Goal: Information Seeking & Learning: Learn about a topic

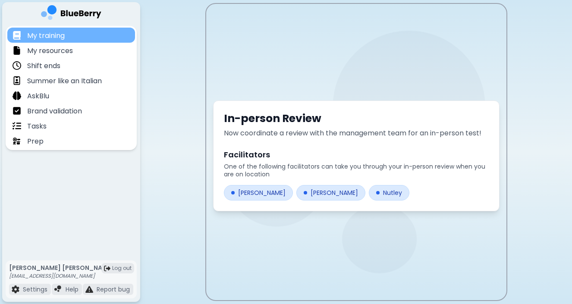
click at [59, 36] on p "My training" at bounding box center [46, 36] width 38 height 10
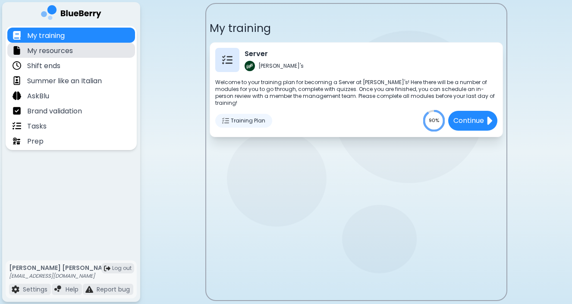
click at [64, 52] on p "My resources" at bounding box center [50, 51] width 46 height 10
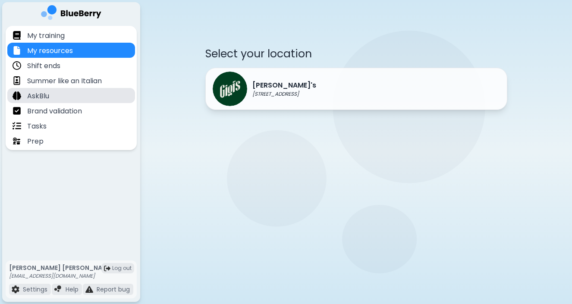
click at [41, 96] on p "AskBlu" at bounding box center [38, 96] width 22 height 10
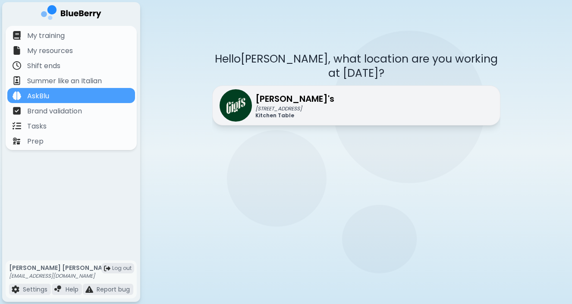
click at [229, 89] on img at bounding box center [235, 105] width 32 height 32
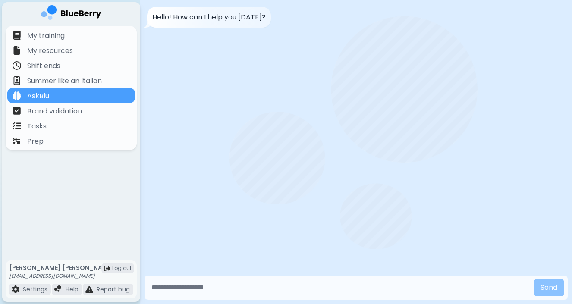
click at [194, 286] on input "text" at bounding box center [339, 287] width 382 height 17
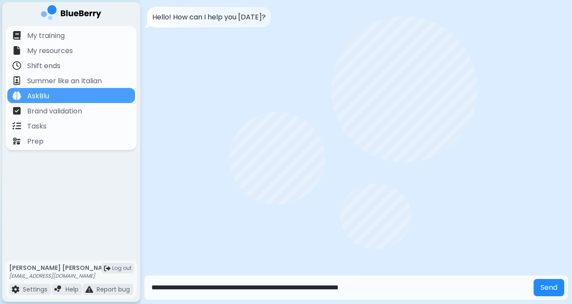
type input "**********"
click at [533, 279] on button "Send" at bounding box center [548, 287] width 31 height 17
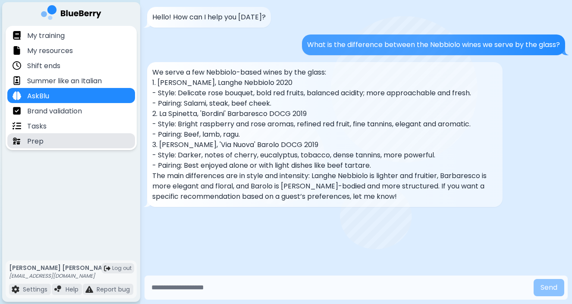
click at [22, 141] on div "Prep" at bounding box center [28, 141] width 31 height 10
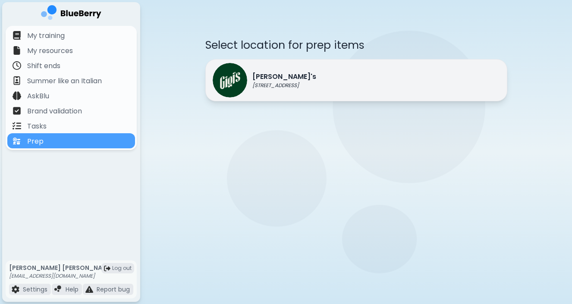
click at [269, 82] on p "[STREET_ADDRESS]" at bounding box center [284, 85] width 64 height 7
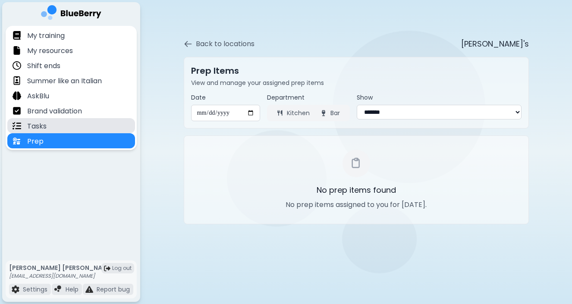
click at [74, 126] on div "Tasks" at bounding box center [71, 125] width 128 height 15
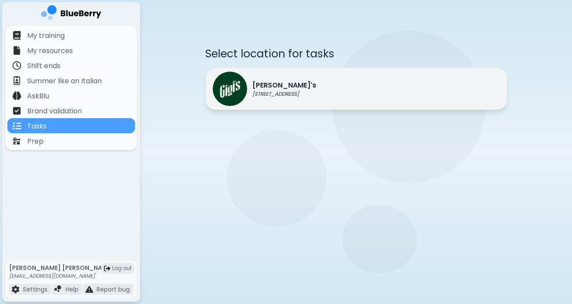
click at [247, 91] on div "[PERSON_NAME]'s [STREET_ADDRESS]" at bounding box center [264, 89] width 103 height 34
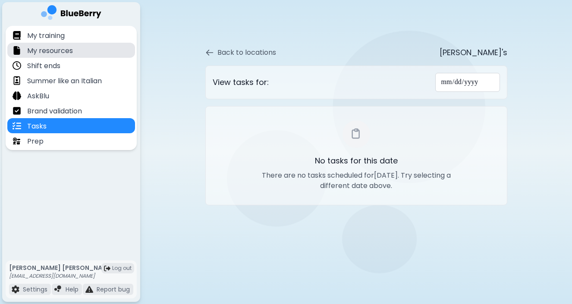
click at [67, 50] on p "My resources" at bounding box center [50, 51] width 46 height 10
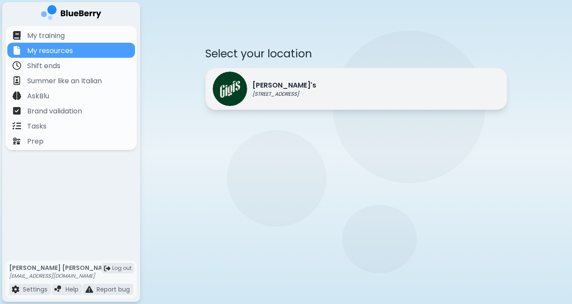
click at [267, 78] on div "[PERSON_NAME]'s [STREET_ADDRESS]" at bounding box center [264, 89] width 103 height 34
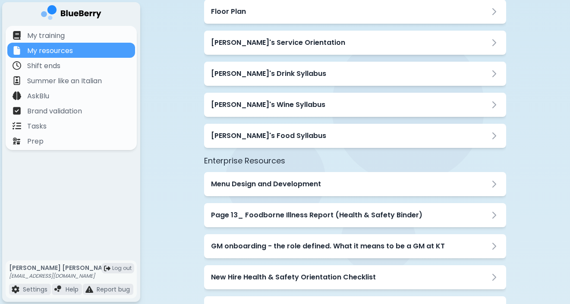
scroll to position [117, 0]
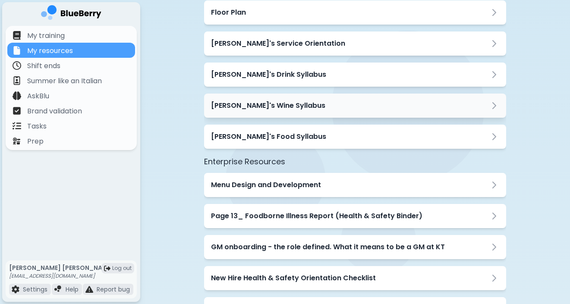
click at [322, 110] on div "[PERSON_NAME]'s Wine Syllabus" at bounding box center [355, 105] width 288 height 10
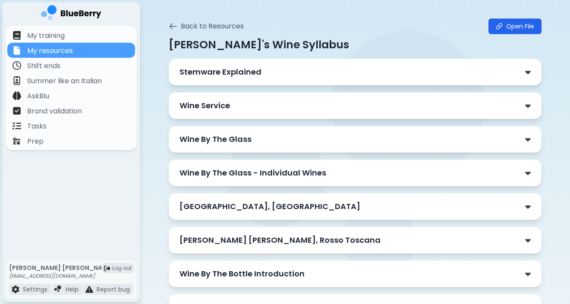
scroll to position [0, 0]
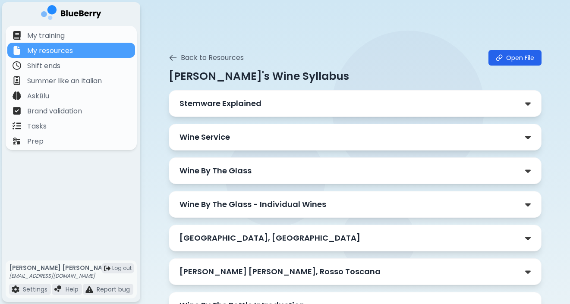
click at [332, 178] on div "Wine By The Glass" at bounding box center [355, 170] width 373 height 27
click at [519, 169] on div "Wine By The Glass" at bounding box center [354, 171] width 351 height 12
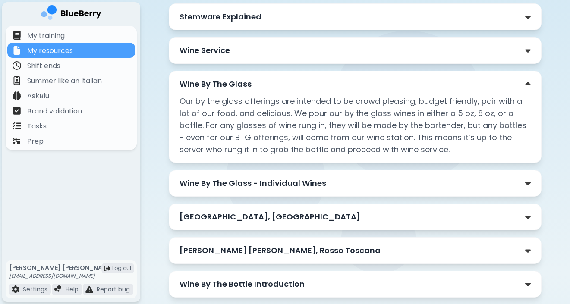
scroll to position [88, 0]
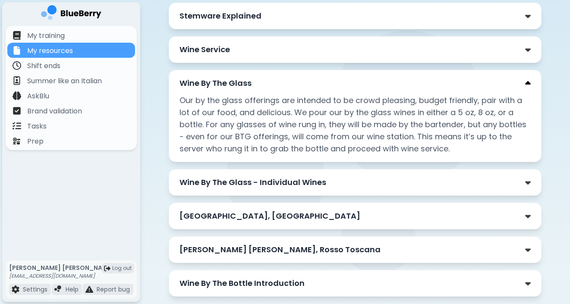
click at [526, 82] on img at bounding box center [528, 83] width 6 height 9
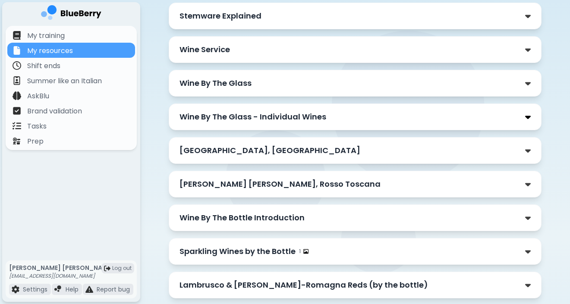
click at [528, 119] on img at bounding box center [528, 117] width 6 height 9
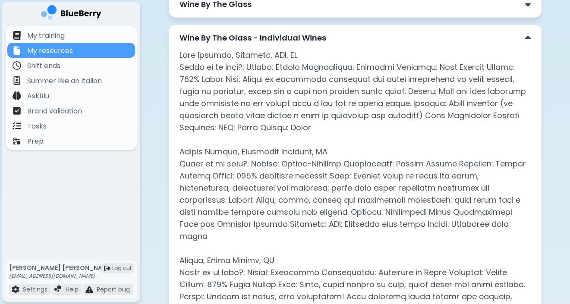
scroll to position [175, 0]
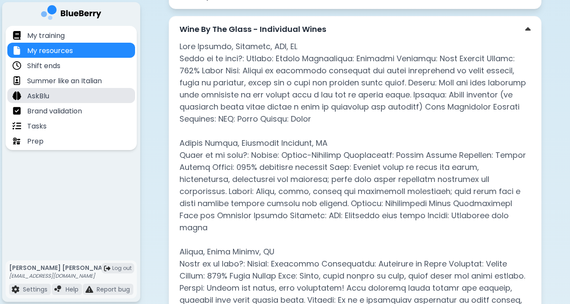
click at [32, 93] on p "AskBlu" at bounding box center [38, 96] width 22 height 10
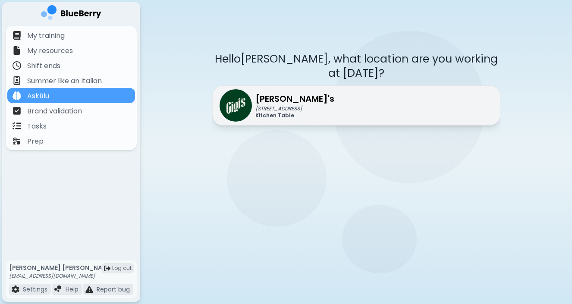
click at [244, 89] on img at bounding box center [235, 105] width 32 height 32
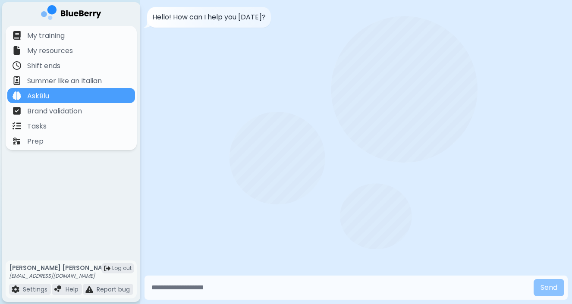
click at [181, 285] on input "text" at bounding box center [339, 287] width 382 height 17
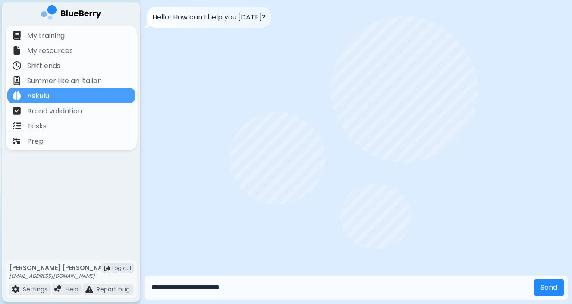
type input "**********"
click at [533, 279] on button "Send" at bounding box center [548, 287] width 31 height 17
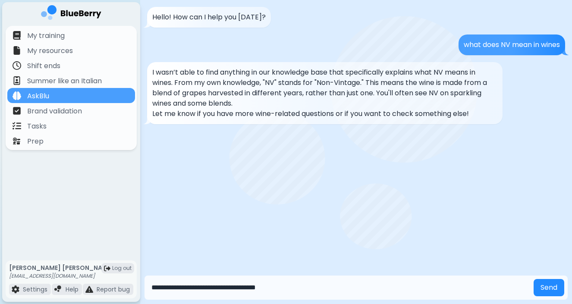
type input "**********"
click at [533, 279] on button "Send" at bounding box center [548, 287] width 31 height 17
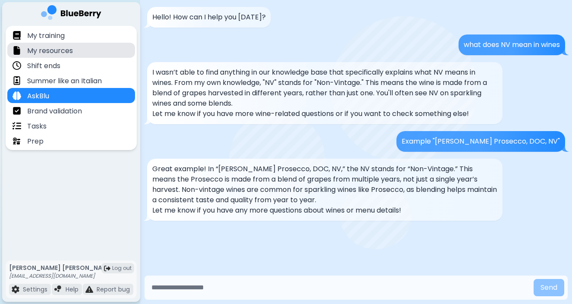
click at [56, 51] on p "My resources" at bounding box center [50, 51] width 46 height 10
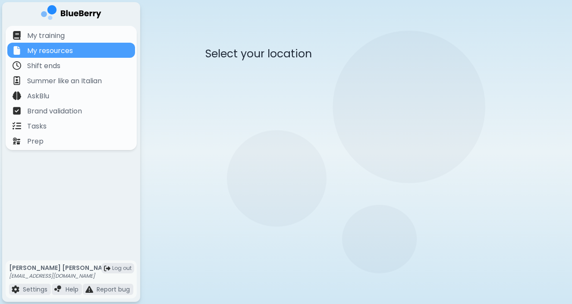
click at [251, 72] on div "[PERSON_NAME]'s [STREET_ADDRESS]" at bounding box center [264, 89] width 103 height 34
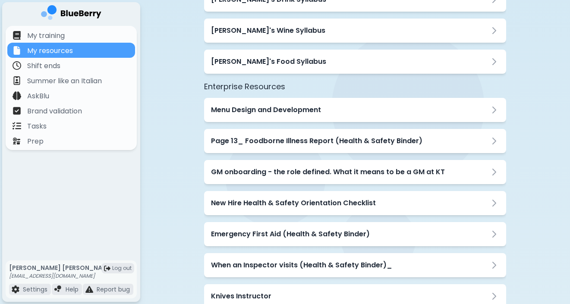
scroll to position [189, 0]
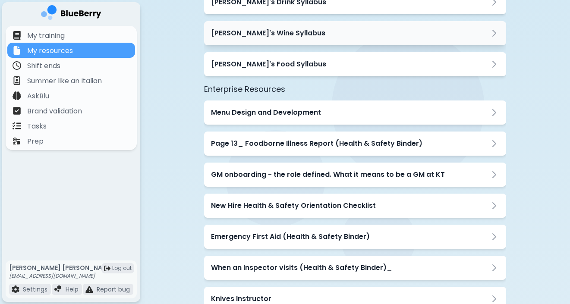
click at [332, 34] on div "[PERSON_NAME]'s Wine Syllabus" at bounding box center [355, 33] width 288 height 10
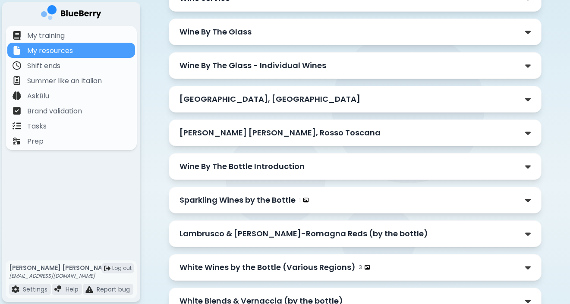
scroll to position [136, 0]
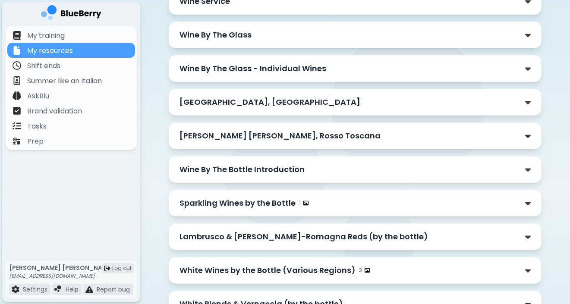
click at [517, 75] on div "Wine By The Glass - Individual Wines" at bounding box center [355, 68] width 373 height 27
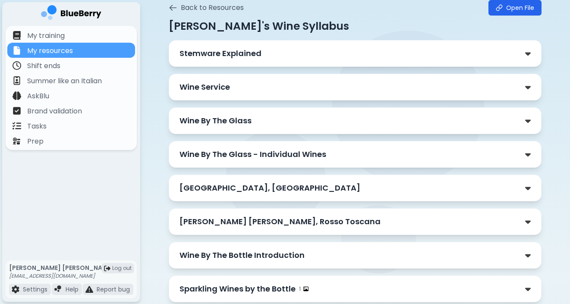
scroll to position [48, 0]
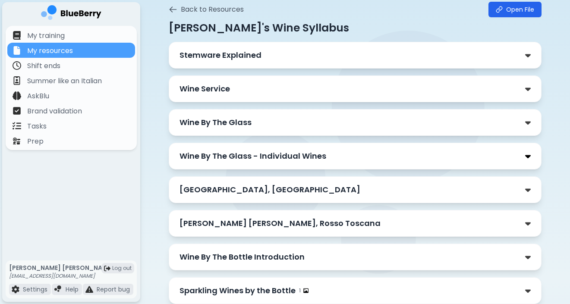
click at [525, 156] on img at bounding box center [528, 156] width 6 height 9
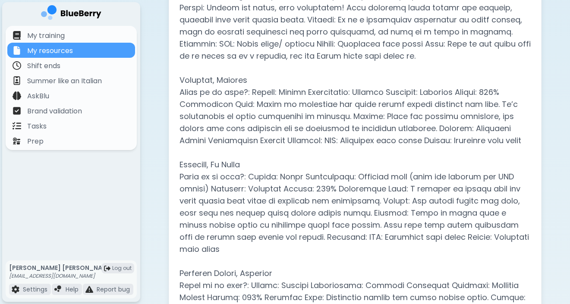
scroll to position [455, 0]
